Goal: Check status: Check status

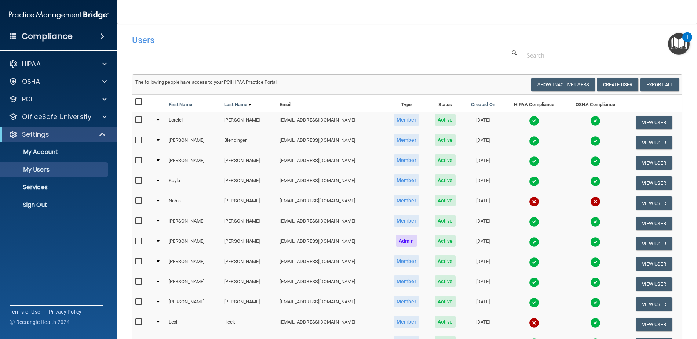
select select "20"
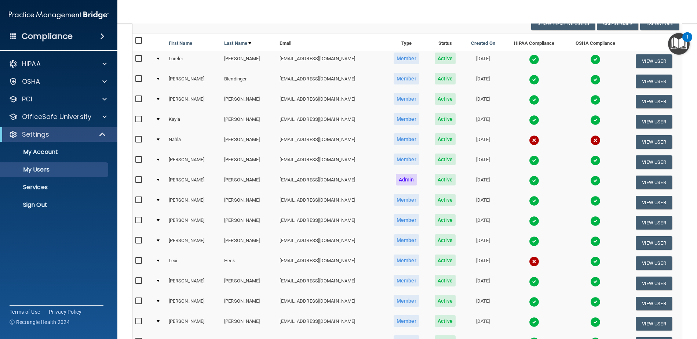
scroll to position [37, 0]
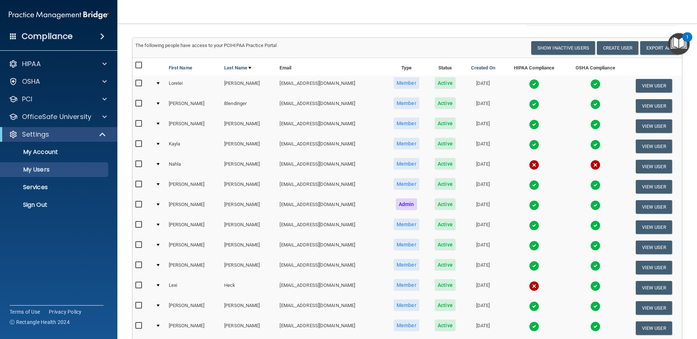
click at [529, 83] on img at bounding box center [534, 84] width 10 height 10
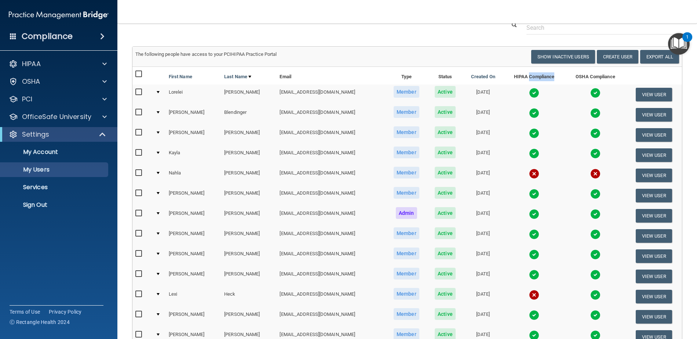
click at [516, 83] on th "HIPAA Compliance" at bounding box center [534, 76] width 62 height 18
click at [529, 91] on img at bounding box center [534, 93] width 10 height 10
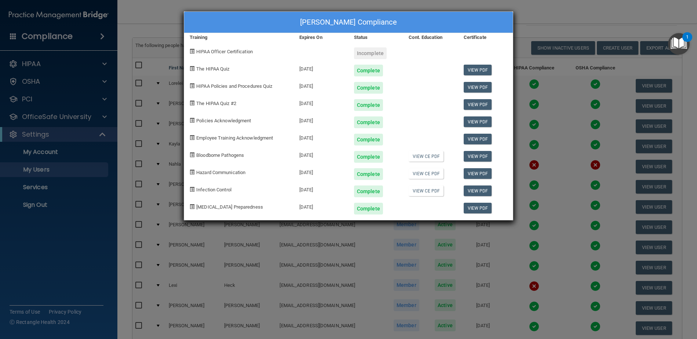
click at [555, 12] on div "[PERSON_NAME] Compliance Training Expires On Status Cont. Education Certificate…" at bounding box center [348, 169] width 697 height 339
click at [548, 12] on div "[PERSON_NAME] Compliance Training Expires On Status Cont. Education Certificate…" at bounding box center [348, 169] width 697 height 339
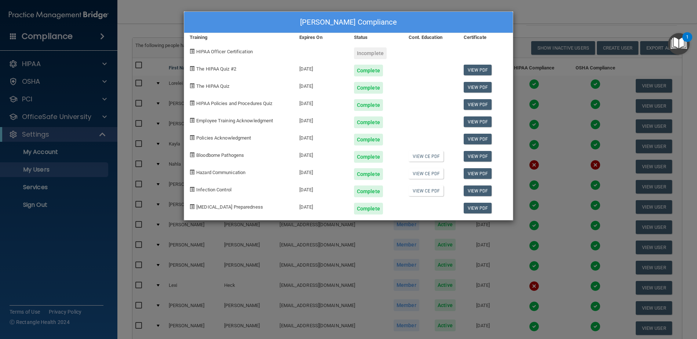
drag, startPoint x: 548, startPoint y: 12, endPoint x: 551, endPoint y: 15, distance: 4.4
click at [551, 15] on div "[PERSON_NAME] Compliance Training Expires On Status Cont. Education Certificate…" at bounding box center [348, 169] width 697 height 339
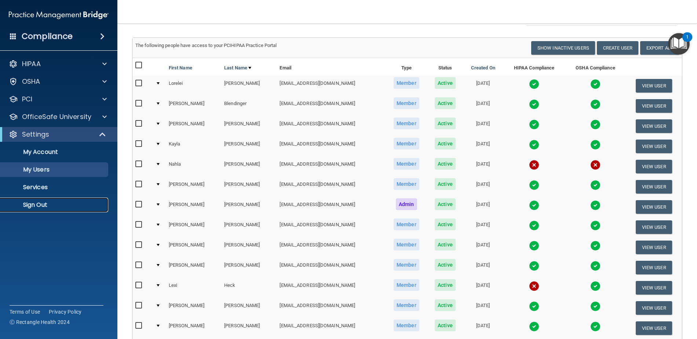
click at [43, 202] on p "Sign Out" at bounding box center [55, 204] width 100 height 7
